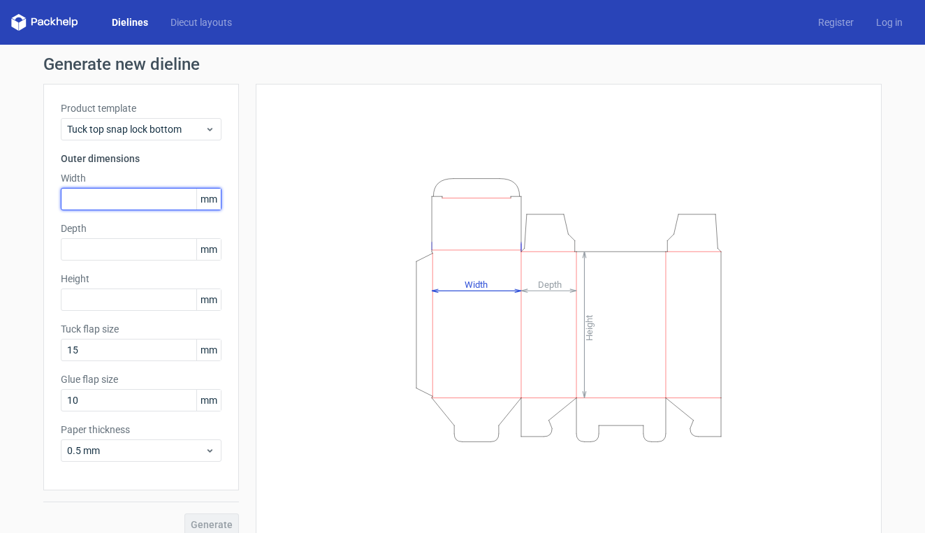
click at [148, 201] on input "text" at bounding box center [141, 199] width 161 height 22
type input "150"
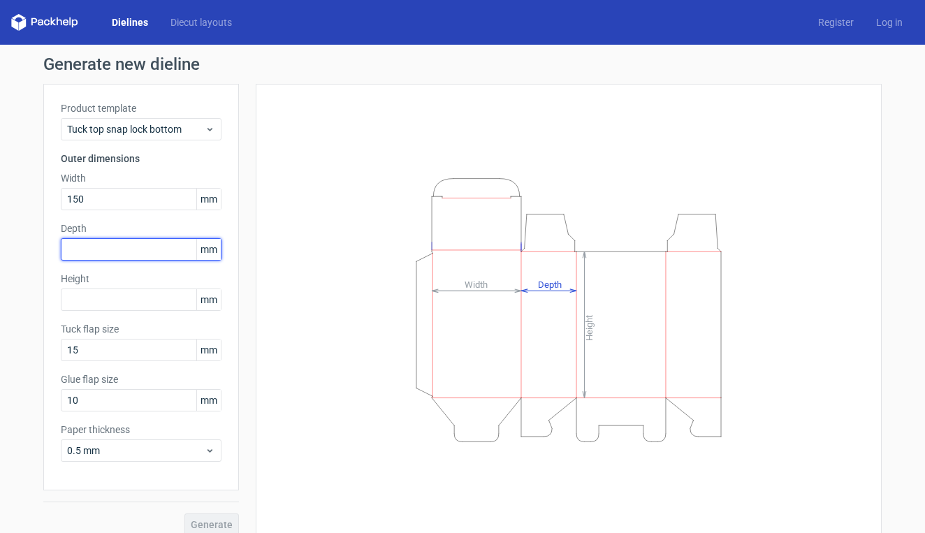
click at [103, 249] on input "text" at bounding box center [141, 249] width 161 height 22
type input "150"
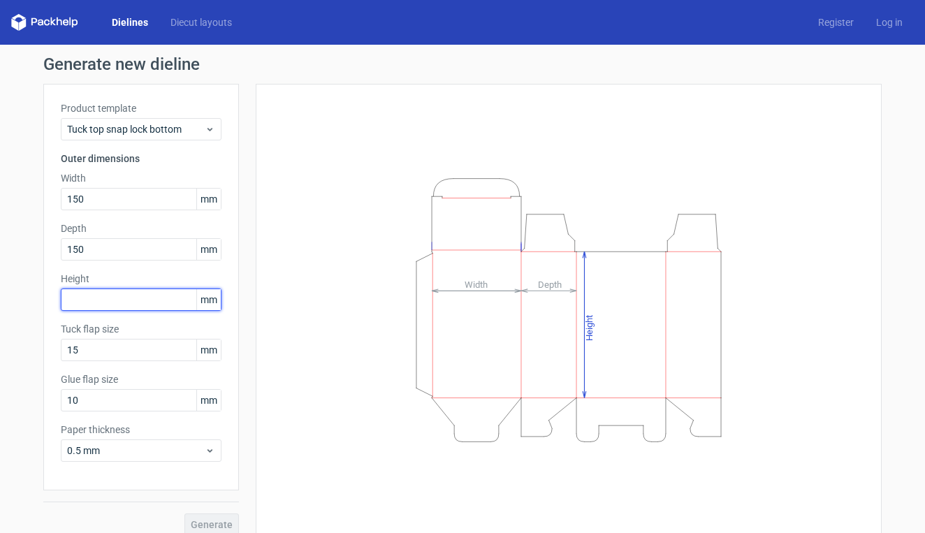
click at [105, 295] on input "text" at bounding box center [141, 300] width 161 height 22
type input "50"
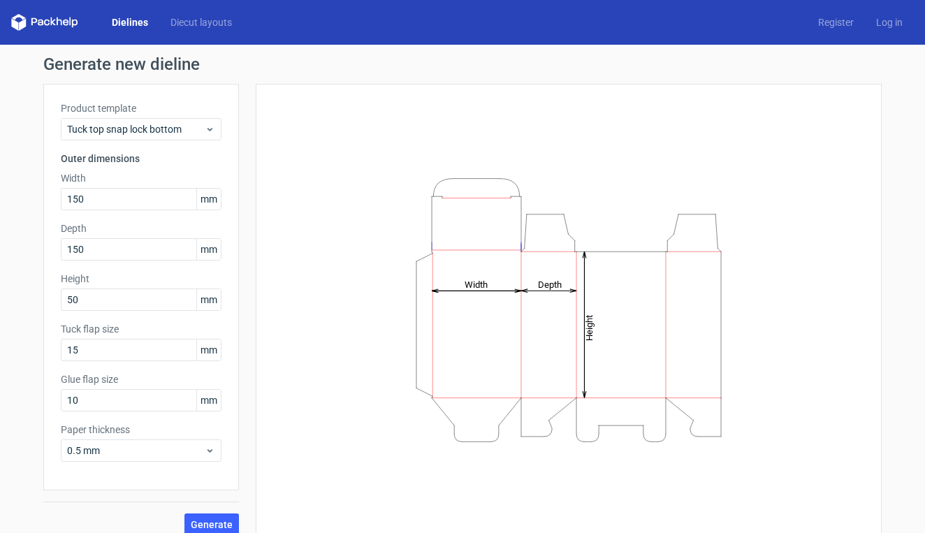
click at [90, 486] on div "Product template Tuck top snap lock bottom Outer dimensions Width 150 mm Depth …" at bounding box center [141, 287] width 196 height 407
click at [214, 515] on button "Generate" at bounding box center [211, 525] width 54 height 22
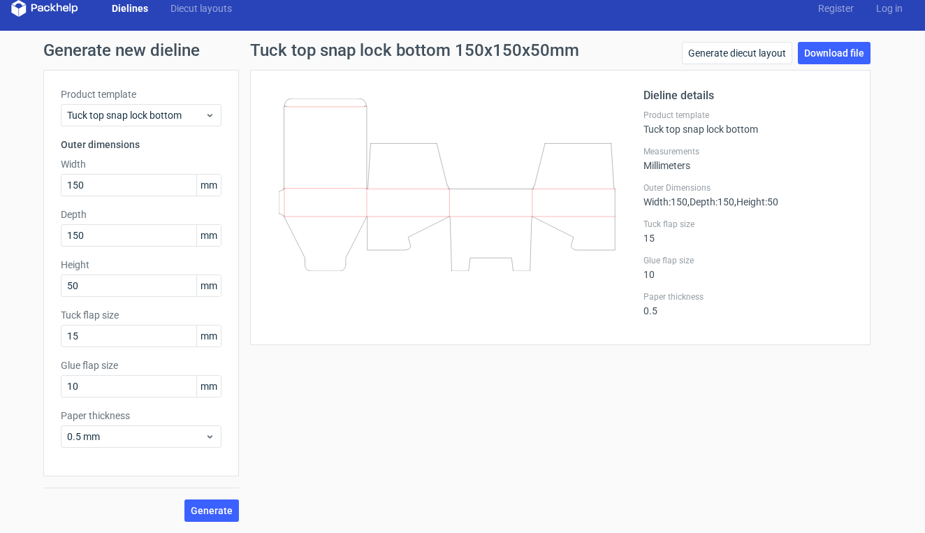
scroll to position [14, 0]
click at [187, 106] on div "Tuck top snap lock bottom" at bounding box center [141, 115] width 161 height 22
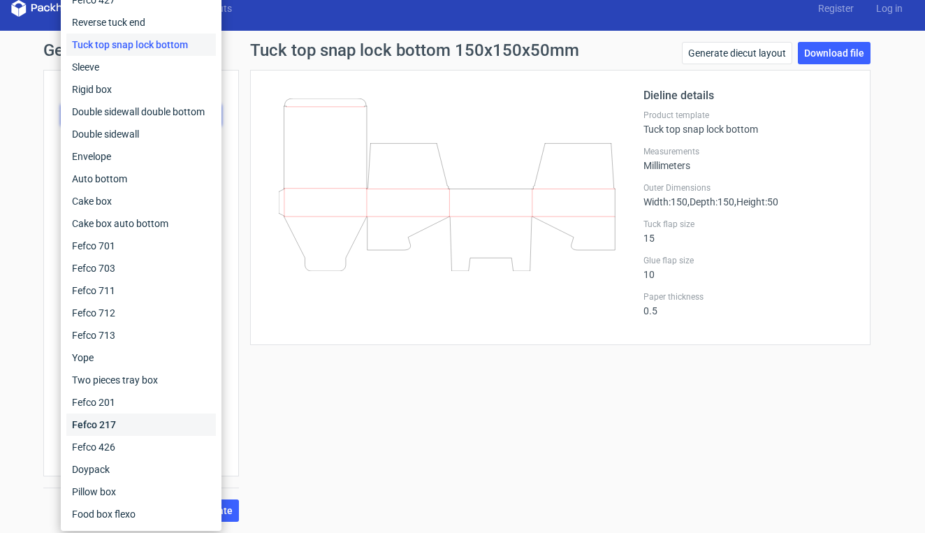
scroll to position [1, 0]
click at [129, 64] on div "Sleeve" at bounding box center [141, 67] width 150 height 22
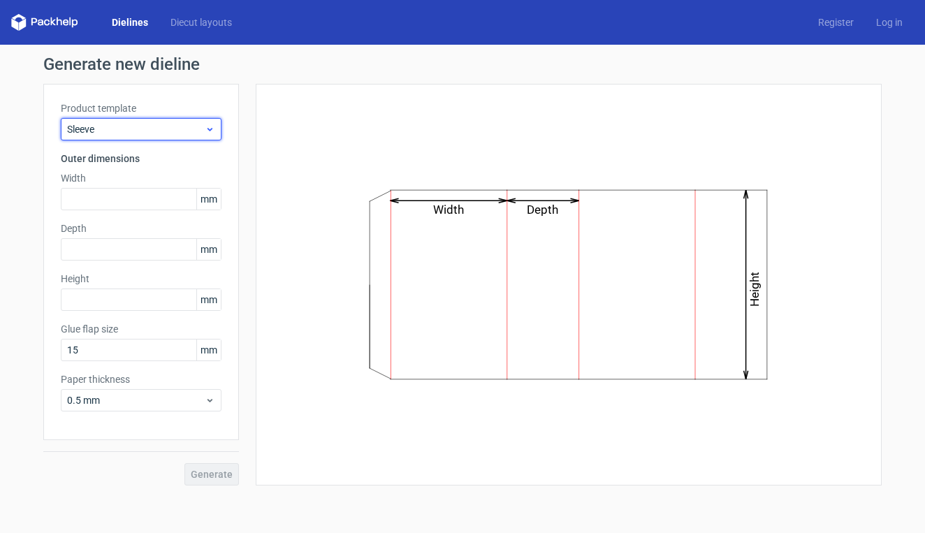
click at [138, 122] on span "Sleeve" at bounding box center [136, 129] width 138 height 14
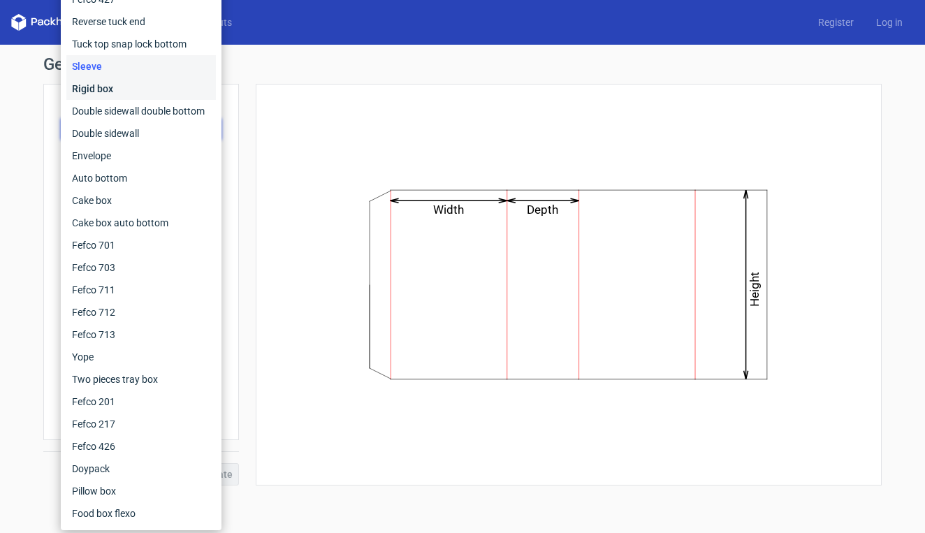
click at [150, 86] on div "Rigid box" at bounding box center [141, 89] width 150 height 22
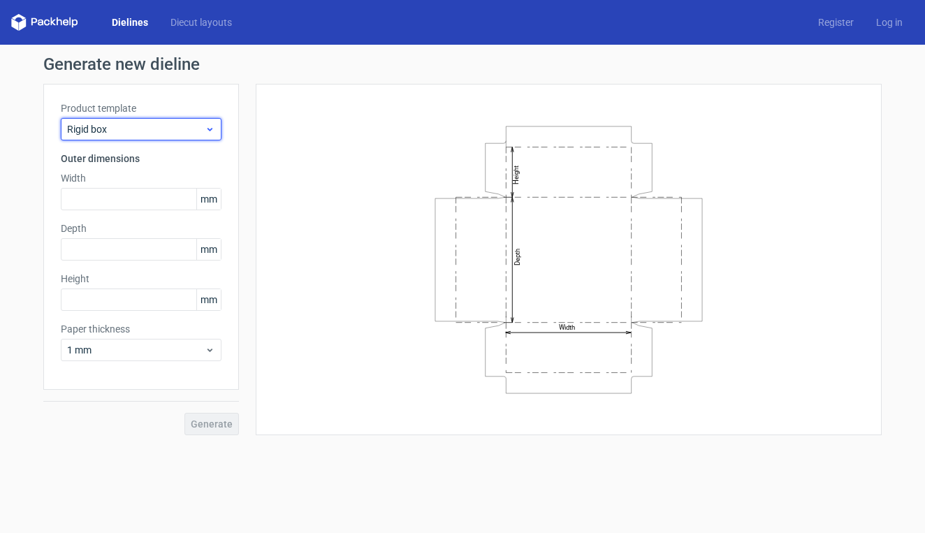
click at [142, 133] on span "Rigid box" at bounding box center [136, 129] width 138 height 14
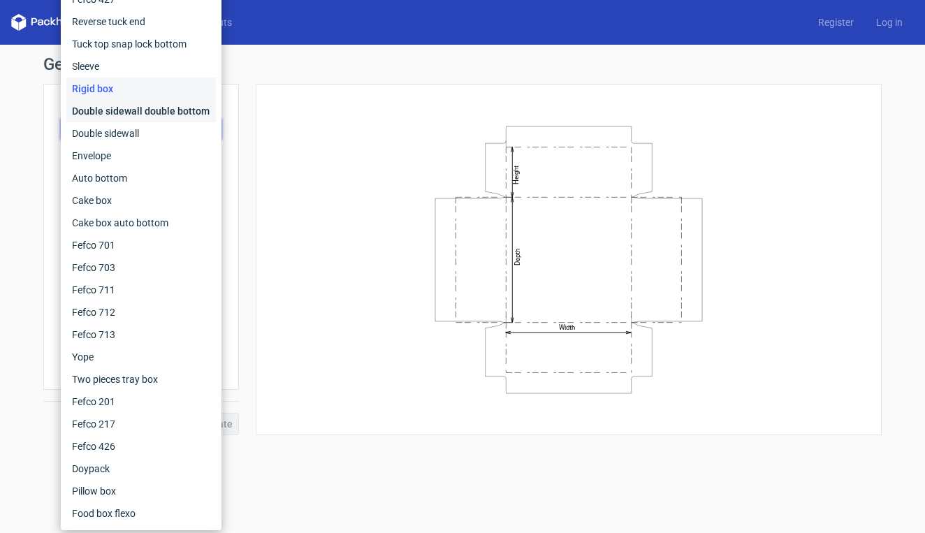
click at [151, 117] on div "Double sidewall double bottom" at bounding box center [141, 111] width 150 height 22
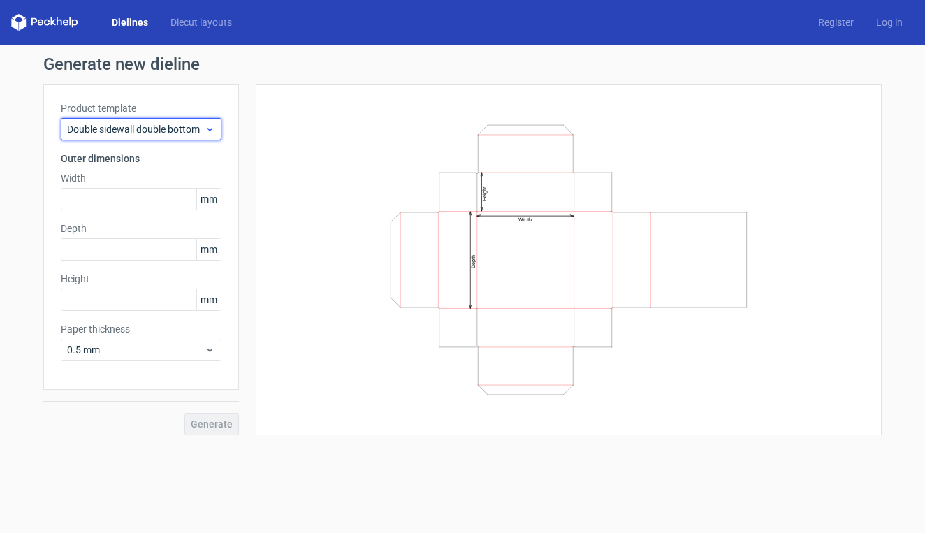
click at [151, 136] on div "Double sidewall double bottom" at bounding box center [141, 129] width 161 height 22
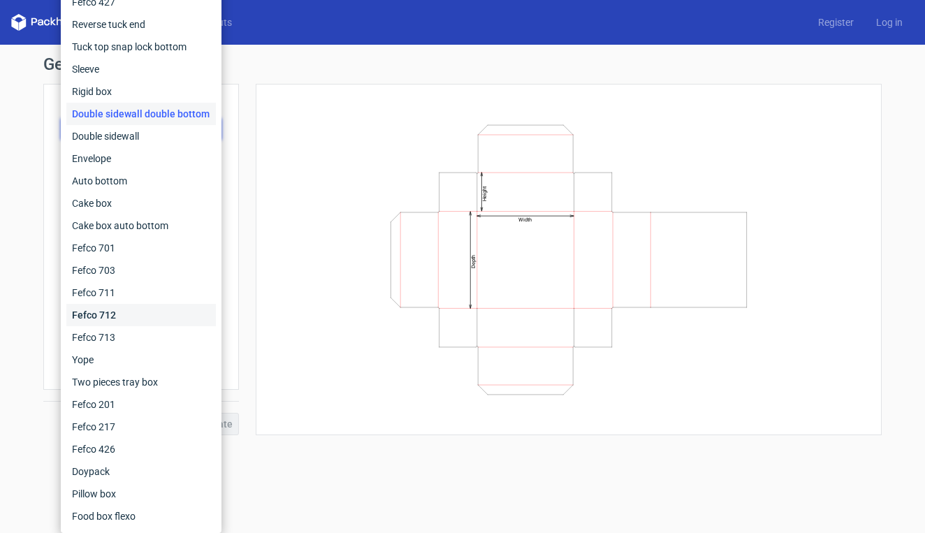
scroll to position [1, 0]
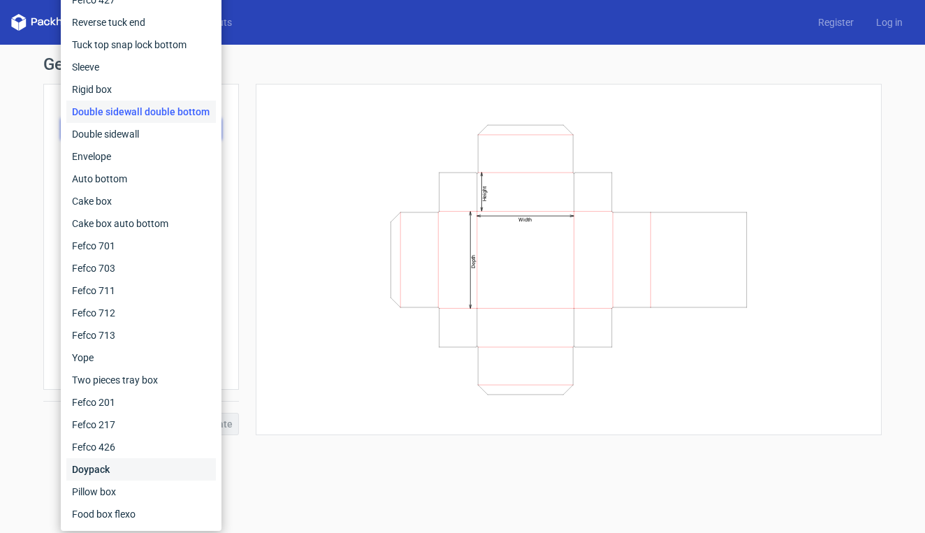
click at [121, 464] on div "Doypack" at bounding box center [141, 469] width 150 height 22
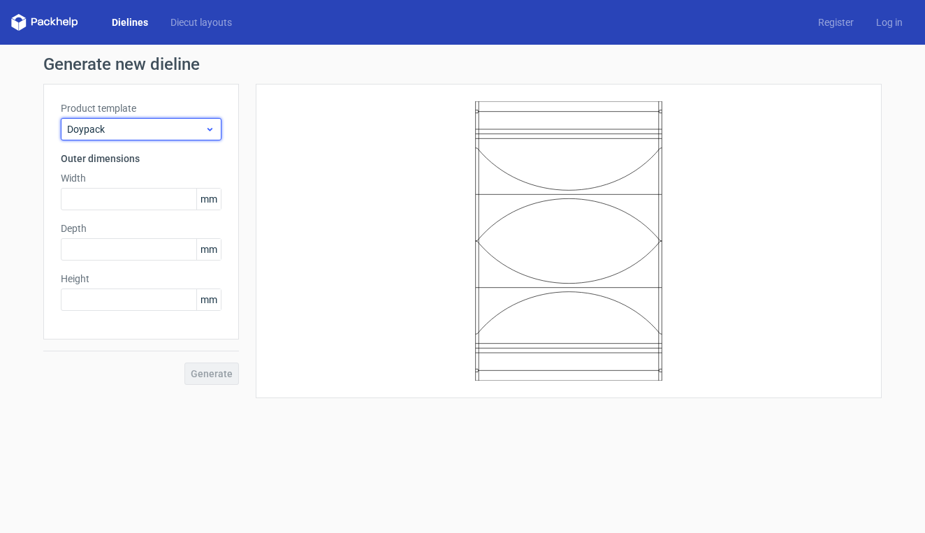
click at [185, 121] on div "Doypack" at bounding box center [141, 129] width 161 height 22
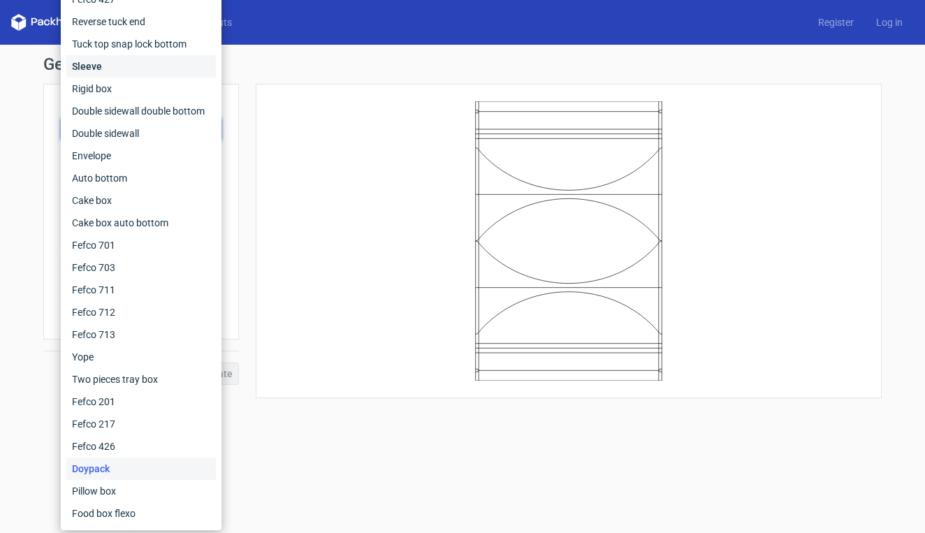
click at [166, 68] on div "Sleeve" at bounding box center [141, 66] width 150 height 22
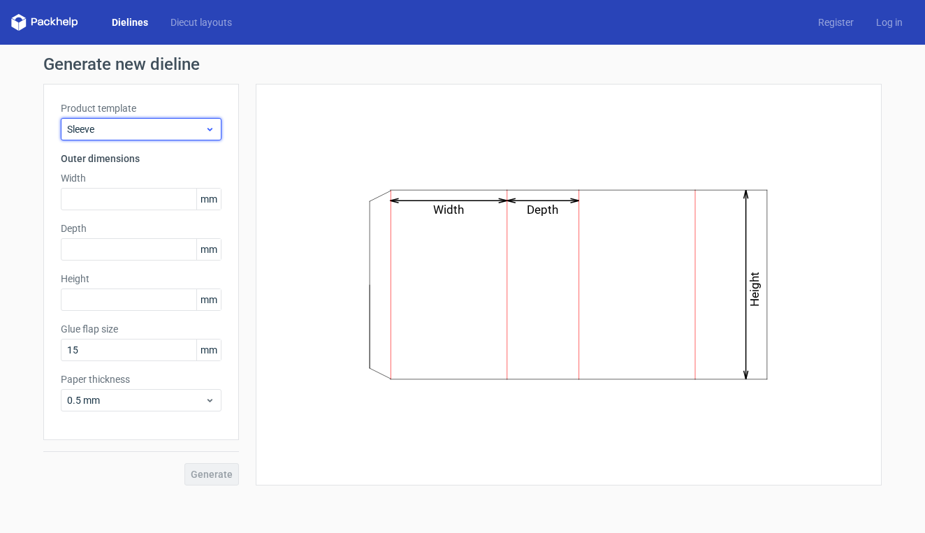
click at [163, 132] on span "Sleeve" at bounding box center [136, 129] width 138 height 14
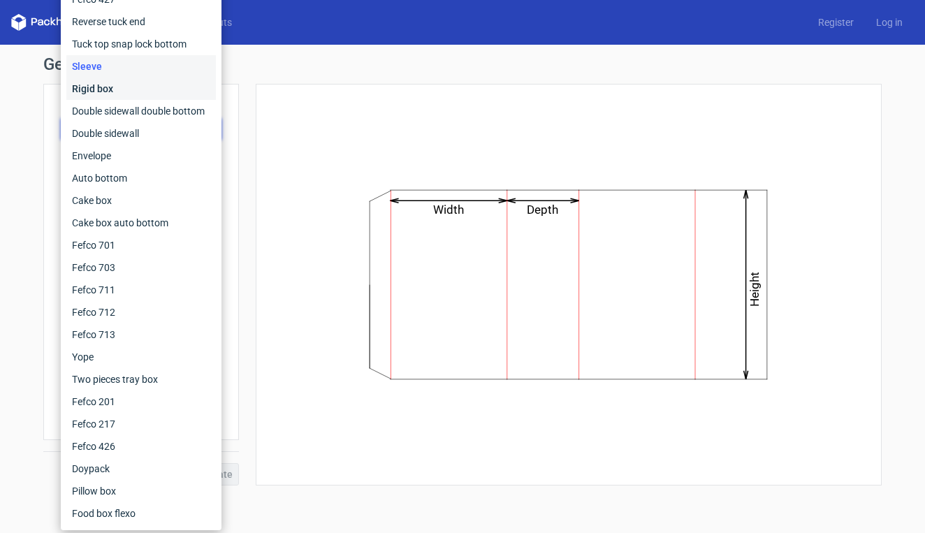
click at [143, 85] on div "Rigid box" at bounding box center [141, 89] width 150 height 22
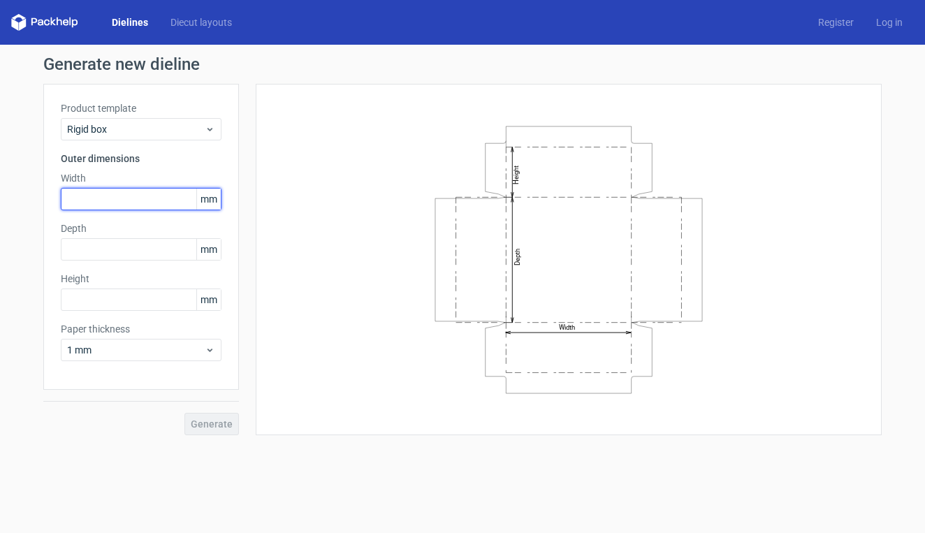
click at [115, 198] on input "text" at bounding box center [141, 199] width 161 height 22
type input "150"
click at [88, 233] on label "Depth" at bounding box center [141, 228] width 161 height 14
click at [88, 235] on label "Depth" at bounding box center [141, 228] width 161 height 14
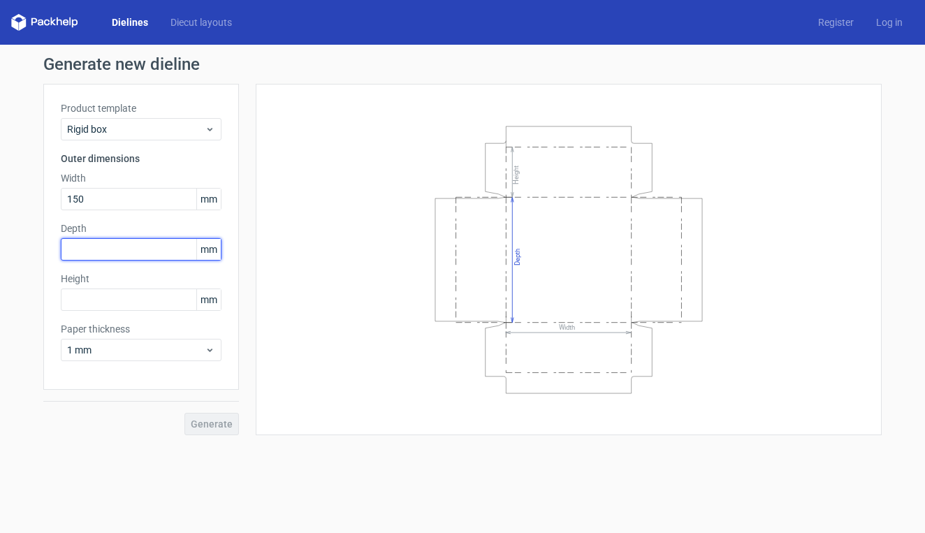
click at [87, 249] on input "text" at bounding box center [141, 249] width 161 height 22
type input "150"
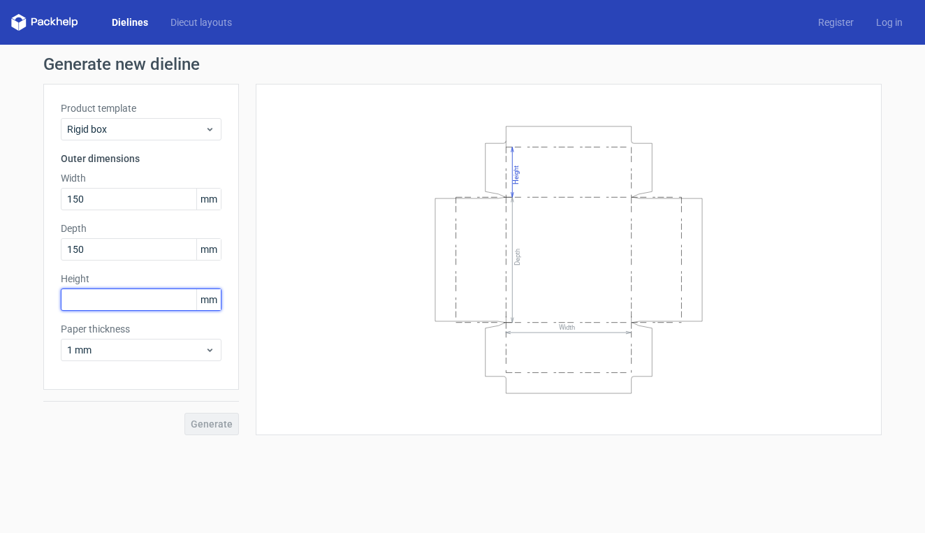
click at [68, 291] on input "text" at bounding box center [141, 300] width 161 height 22
type input "50"
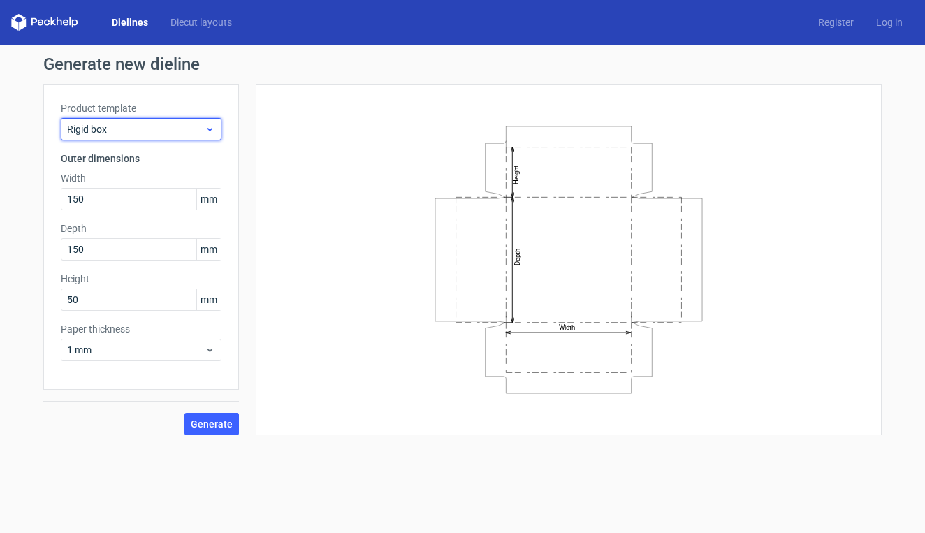
click at [186, 132] on span "Rigid box" at bounding box center [136, 129] width 138 height 14
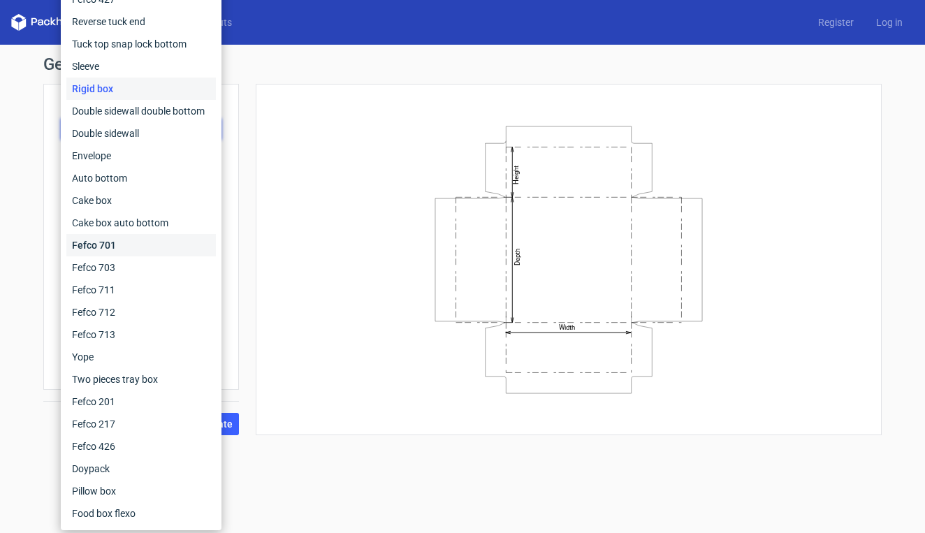
click at [166, 235] on div "Fefco 701" at bounding box center [141, 245] width 150 height 22
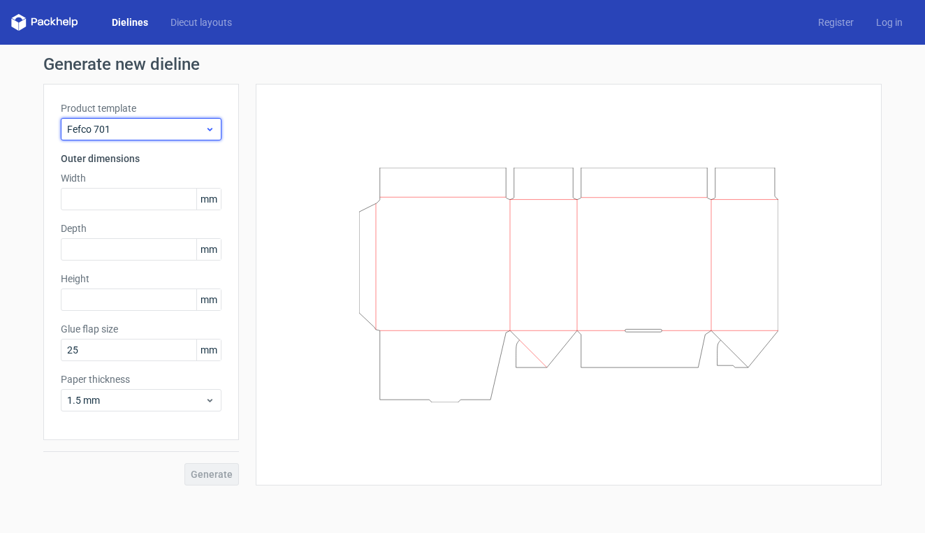
click at [169, 126] on span "Fefco 701" at bounding box center [136, 129] width 138 height 14
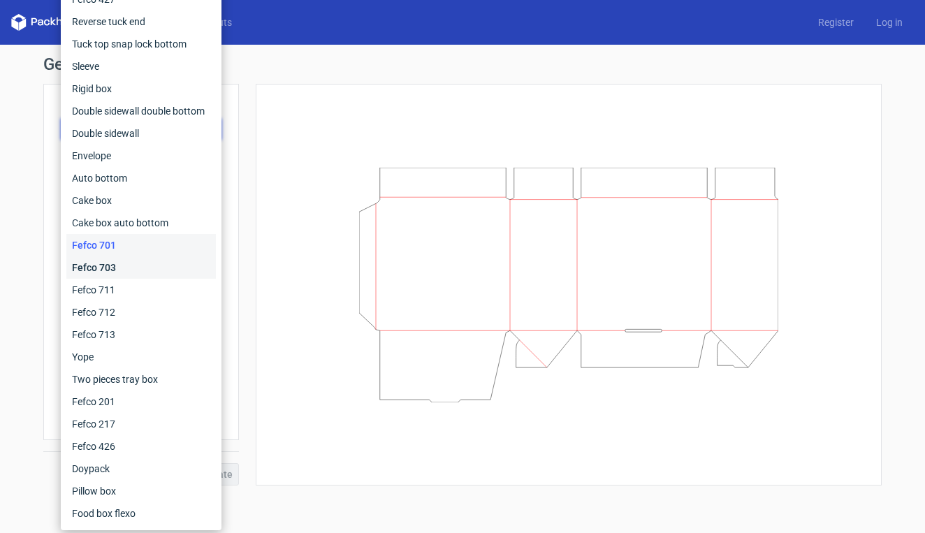
click at [150, 275] on div "Fefco 703" at bounding box center [141, 267] width 150 height 22
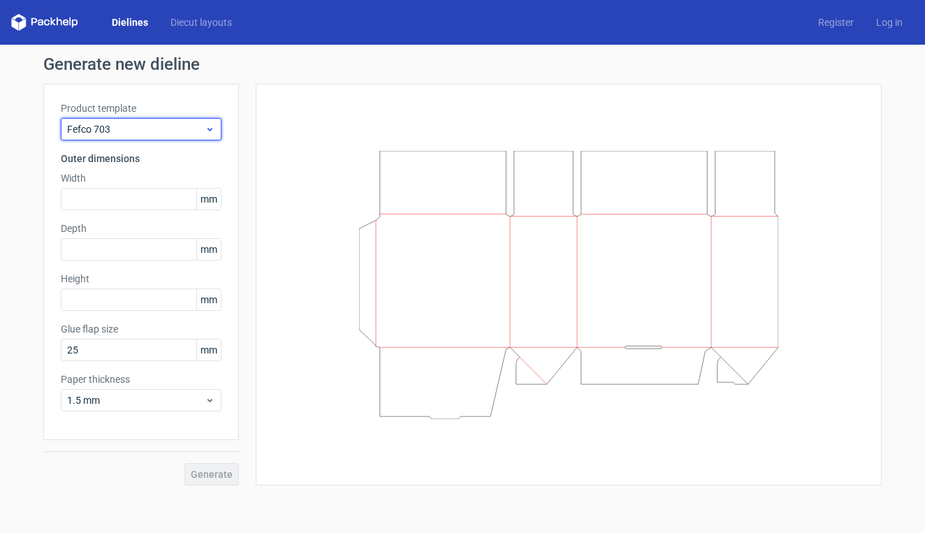
click at [177, 125] on span "Fefco 703" at bounding box center [136, 129] width 138 height 14
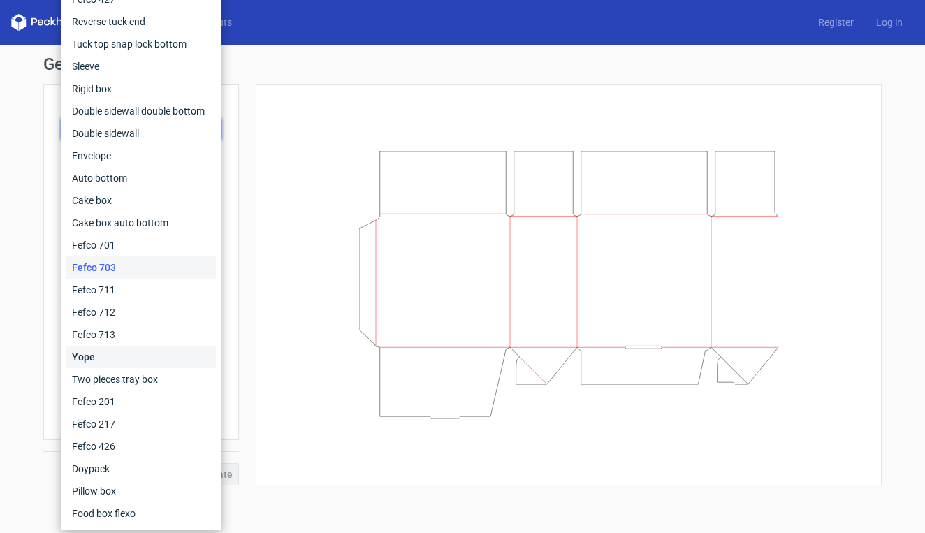
click at [144, 363] on div "Yope" at bounding box center [141, 357] width 150 height 22
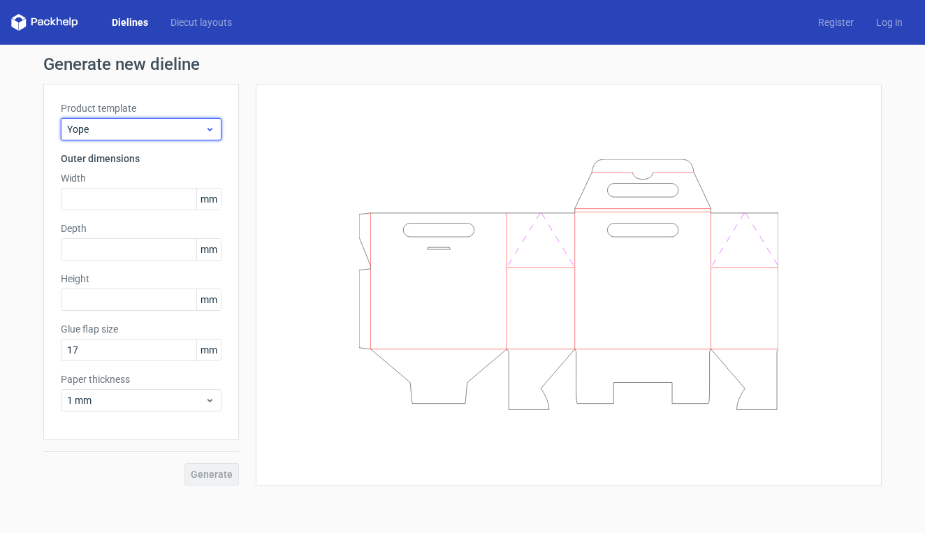
click at [173, 136] on span "Yope" at bounding box center [136, 129] width 138 height 14
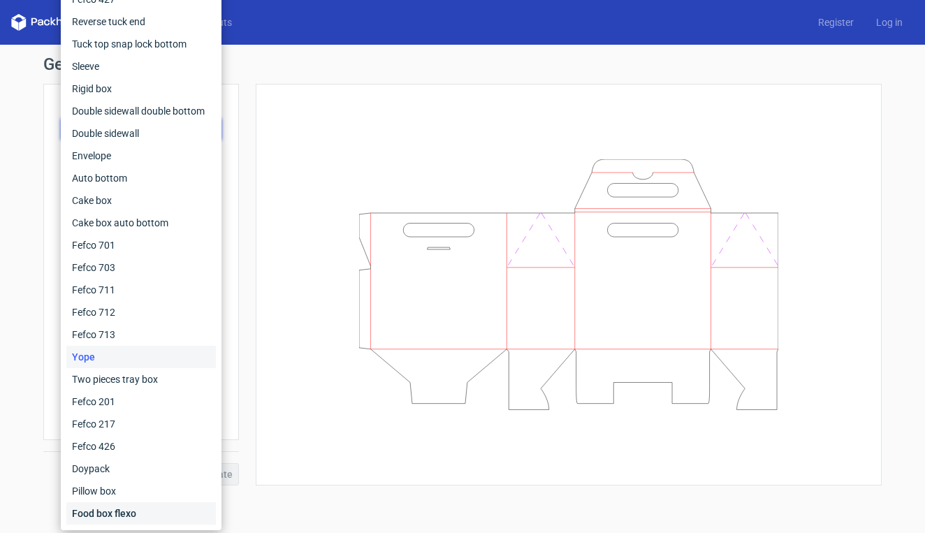
click at [137, 502] on div "Food box flexo" at bounding box center [141, 513] width 150 height 22
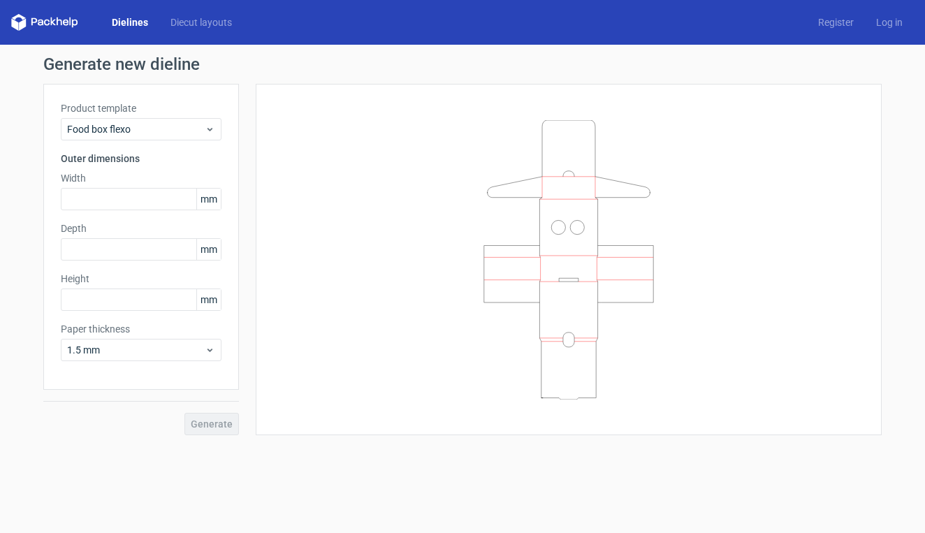
click at [187, 117] on div "Product template Food box flexo" at bounding box center [141, 120] width 161 height 39
click at [187, 130] on span "Food box flexo" at bounding box center [136, 129] width 138 height 14
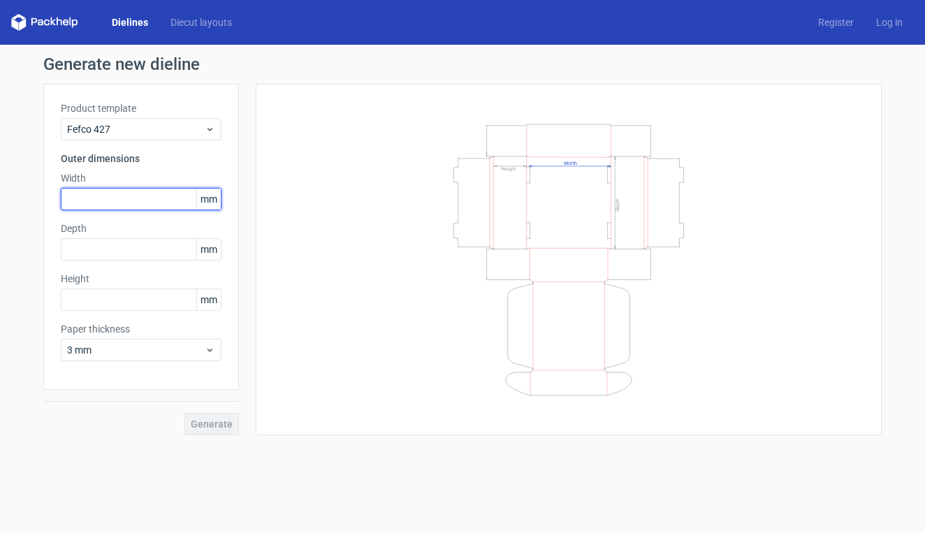
click at [125, 206] on input "text" at bounding box center [141, 199] width 161 height 22
type input "150"
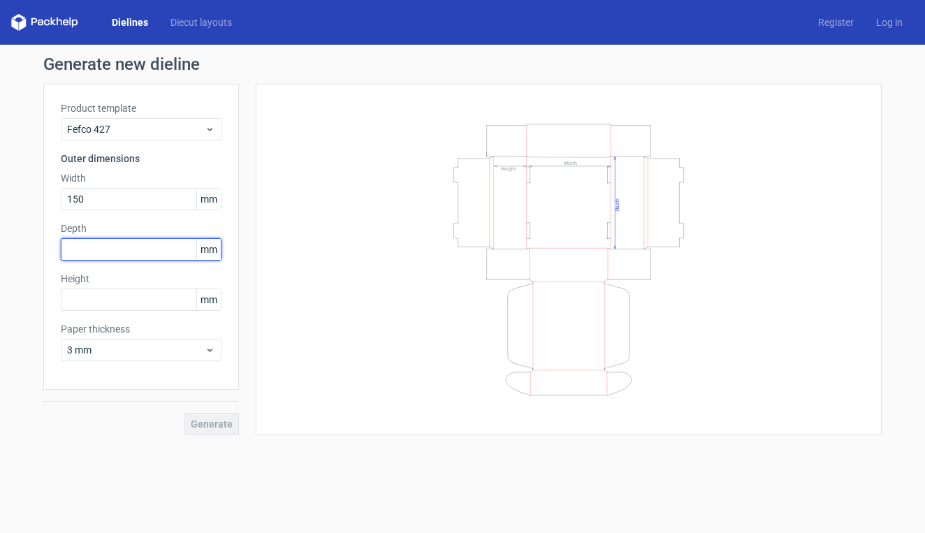
click at [108, 254] on input "text" at bounding box center [141, 249] width 161 height 22
type input "150"
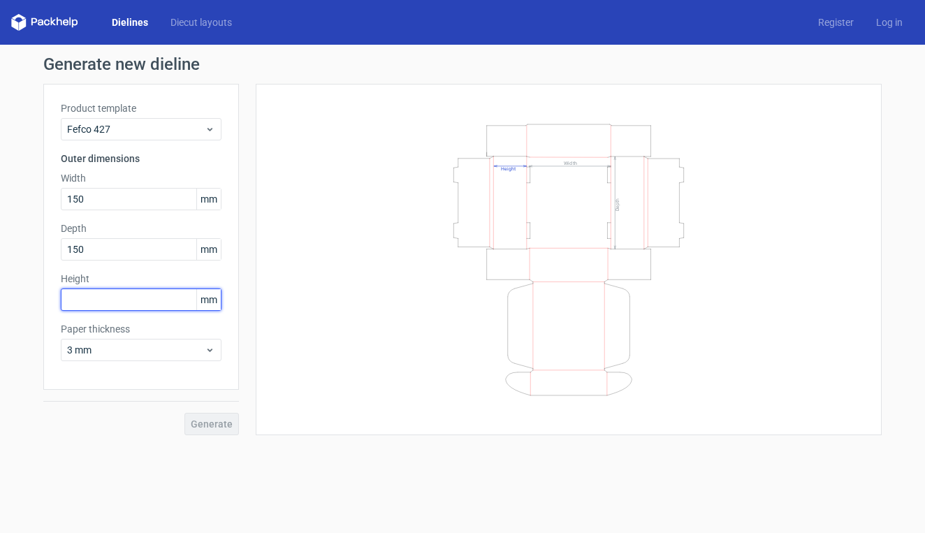
click at [112, 298] on input "text" at bounding box center [141, 300] width 161 height 22
type input "50"
click at [207, 428] on span "Generate" at bounding box center [212, 424] width 42 height 10
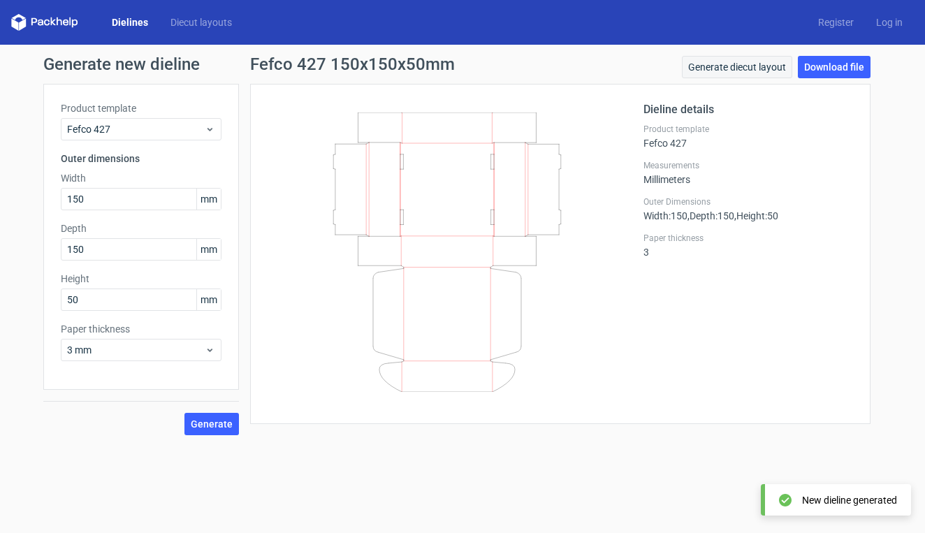
click at [770, 71] on link "Generate diecut layout" at bounding box center [737, 67] width 110 height 22
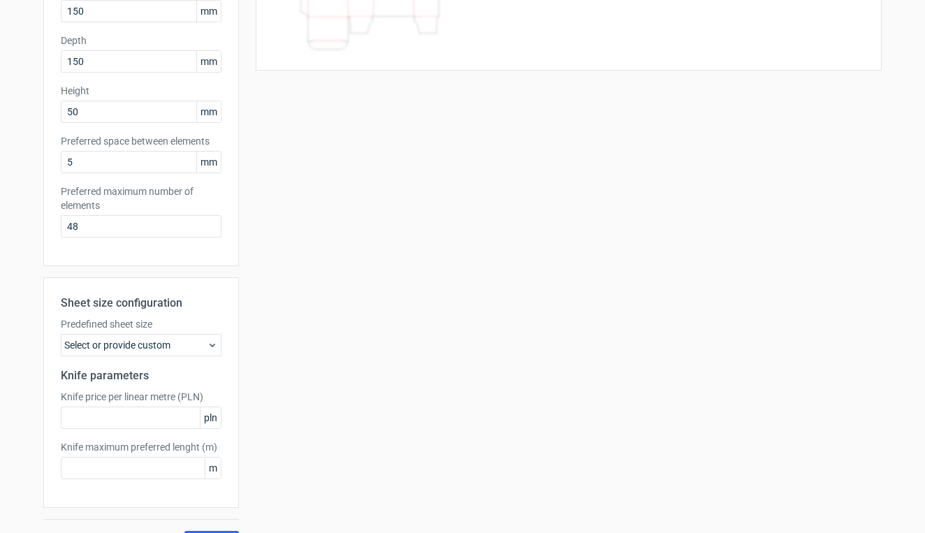
scroll to position [190, 0]
click at [199, 344] on div "Select or provide custom" at bounding box center [141, 343] width 161 height 22
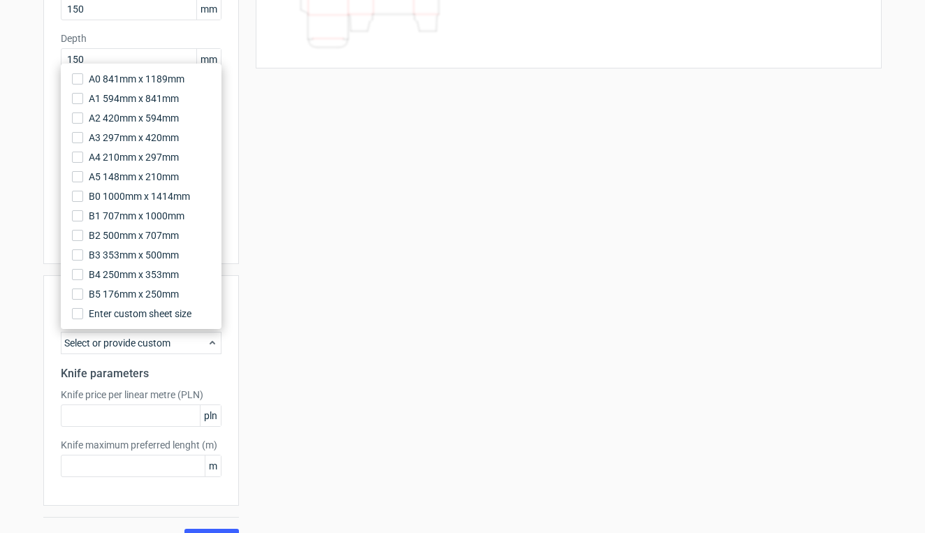
drag, startPoint x: 362, startPoint y: 354, endPoint x: 355, endPoint y: 348, distance: 8.9
click at [362, 354] on div "Your diecut layouts will be listed here once you generate them Height Depth Wid…" at bounding box center [560, 222] width 643 height 657
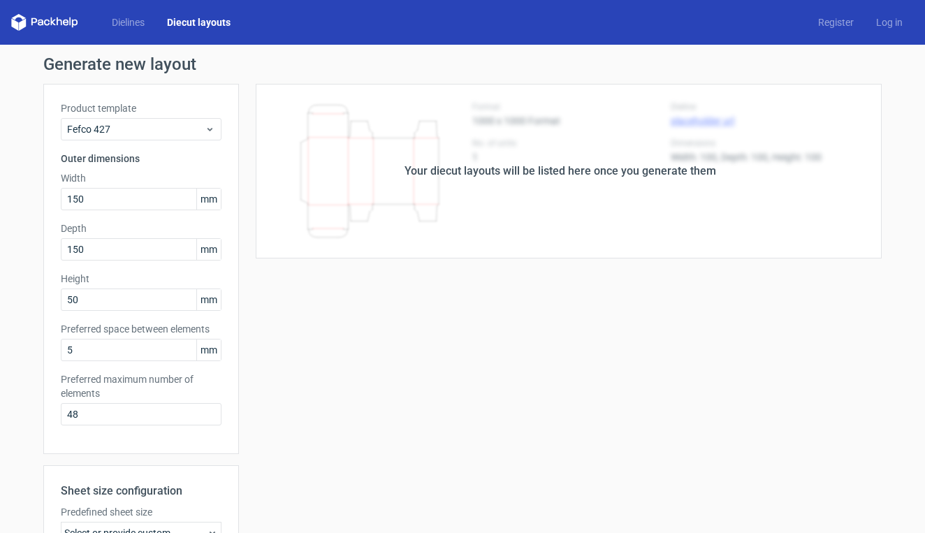
scroll to position [0, 0]
